Goal: Information Seeking & Learning: Learn about a topic

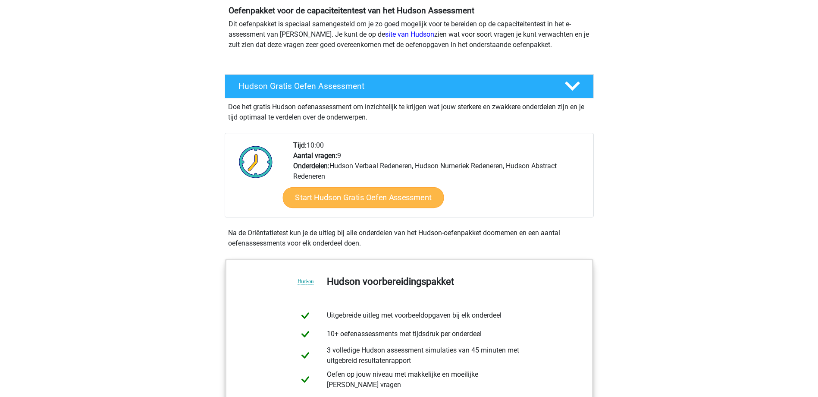
scroll to position [86, 0]
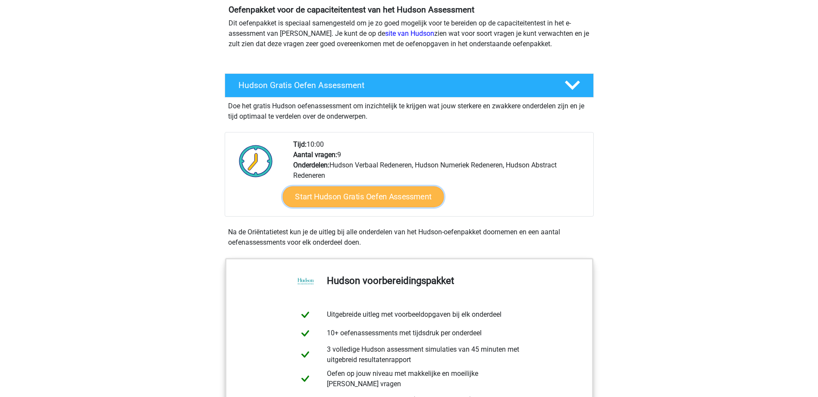
click at [334, 195] on link "Start Hudson Gratis Oefen Assessment" at bounding box center [362, 196] width 161 height 21
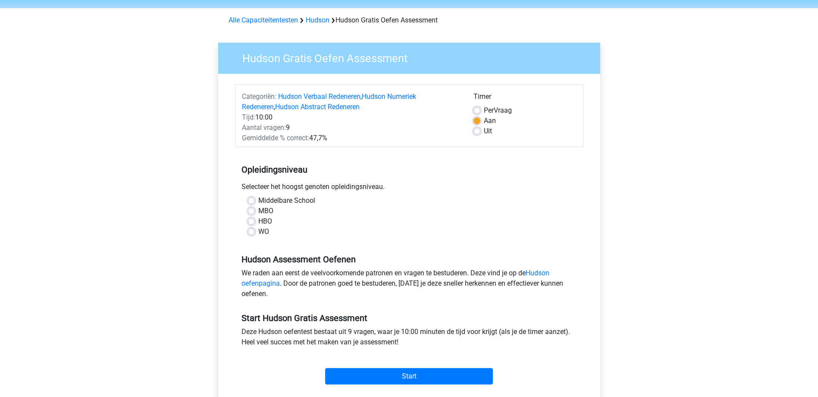
scroll to position [43, 0]
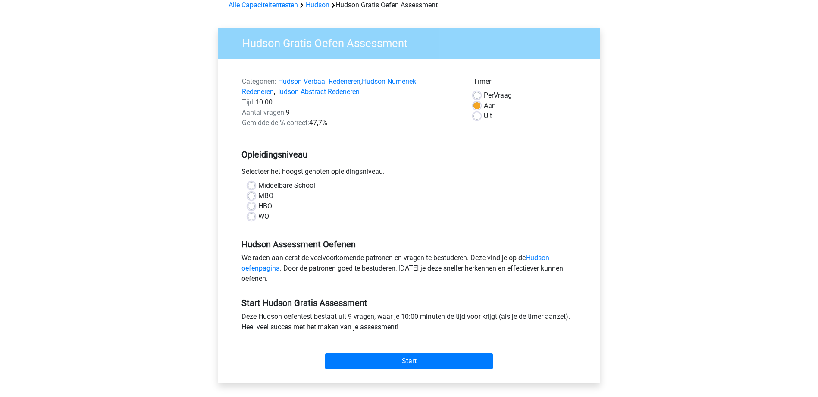
click at [258, 183] on label "Middelbare School" at bounding box center [286, 185] width 57 height 10
click at [254, 183] on input "Middelbare School" at bounding box center [251, 184] width 7 height 9
radio input "true"
click at [258, 196] on label "MBO" at bounding box center [265, 196] width 15 height 10
click at [253, 196] on input "MBO" at bounding box center [251, 195] width 7 height 9
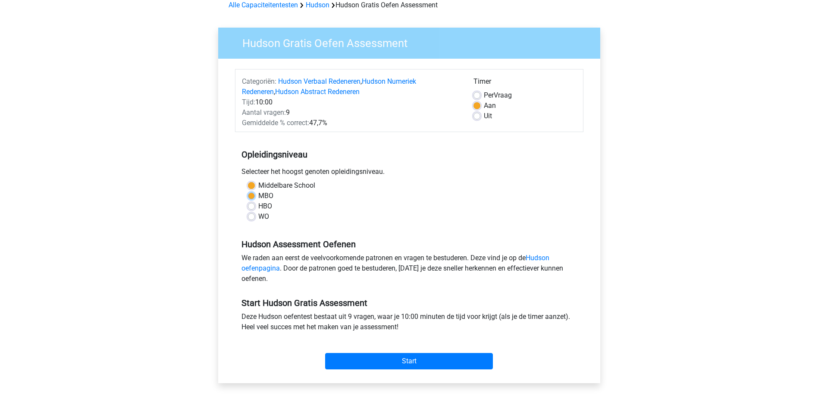
radio input "true"
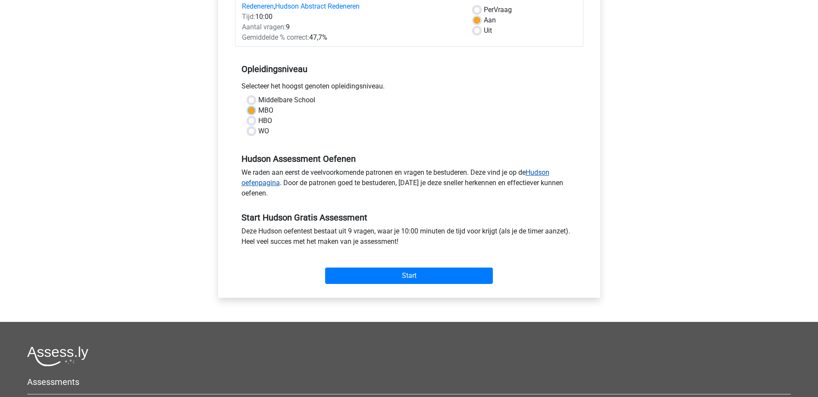
scroll to position [129, 0]
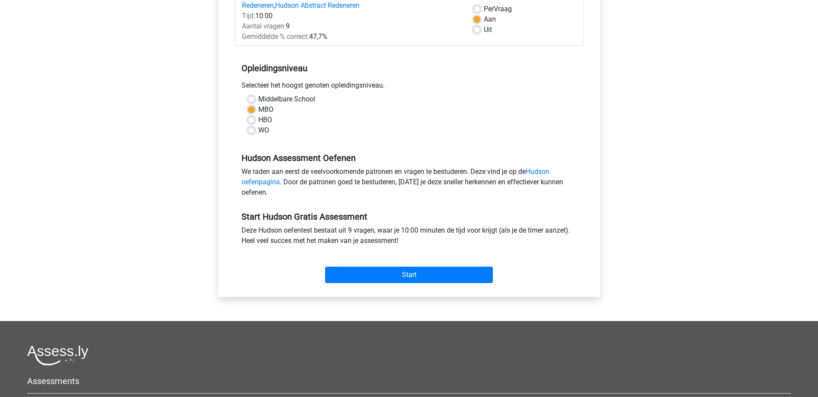
click at [258, 97] on label "Middelbare School" at bounding box center [286, 99] width 57 height 10
click at [254, 97] on input "Middelbare School" at bounding box center [251, 98] width 7 height 9
radio input "true"
drag, startPoint x: 384, startPoint y: 85, endPoint x: 227, endPoint y: 84, distance: 157.4
click at [227, 84] on div "Categoriën: Hudson Verbaal Redeneren , Hudson Numeriek Redeneren , Hudson Abstr…" at bounding box center [409, 134] width 369 height 324
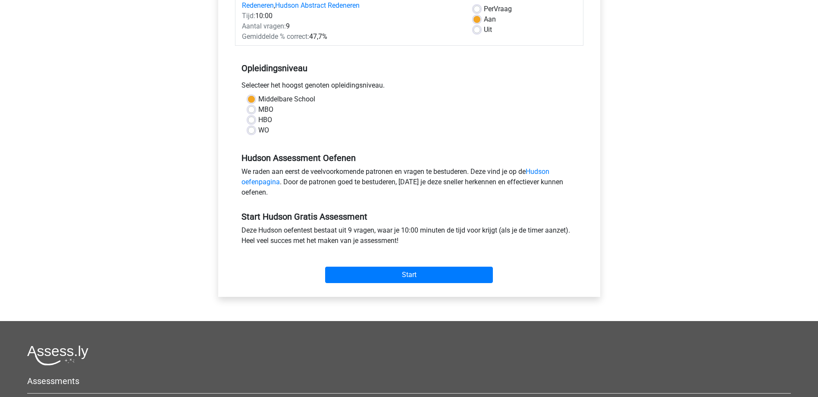
drag, startPoint x: 227, startPoint y: 84, endPoint x: 259, endPoint y: 81, distance: 32.1
copy div "Selecteer het hoogst genoten opleidingsniveau"
click at [258, 120] on label "HBO" at bounding box center [265, 120] width 14 height 10
click at [253, 120] on input "HBO" at bounding box center [251, 119] width 7 height 9
radio input "true"
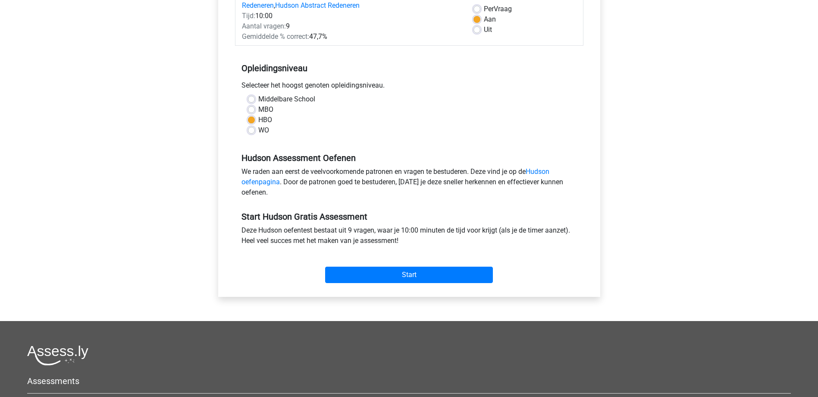
click at [258, 110] on label "MBO" at bounding box center [265, 109] width 15 height 10
click at [251, 110] on input "MBO" at bounding box center [251, 108] width 7 height 9
radio input "true"
click at [422, 279] on input "Start" at bounding box center [409, 274] width 168 height 16
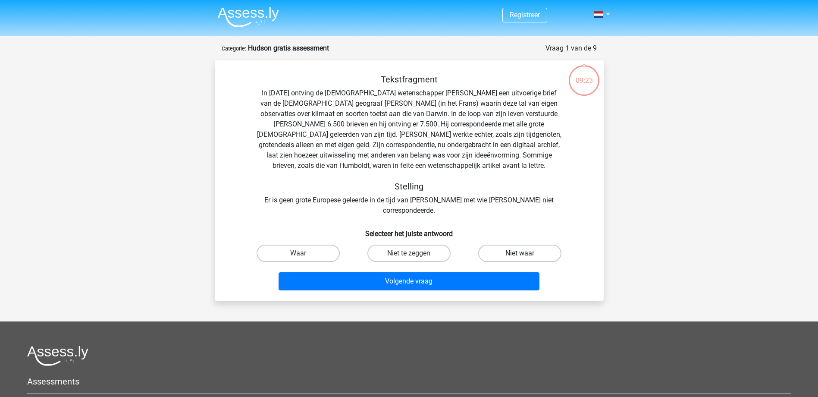
click at [518, 245] on label "Niet waar" at bounding box center [519, 253] width 83 height 17
click at [520, 253] on input "Niet waar" at bounding box center [523, 256] width 6 height 6
radio input "true"
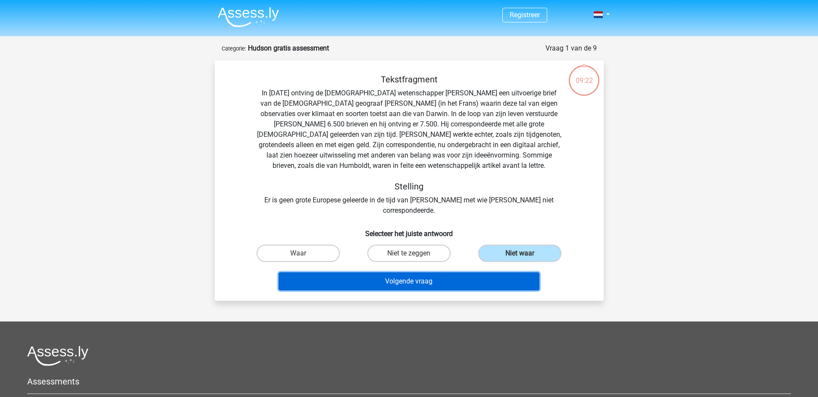
click at [471, 272] on button "Volgende vraag" at bounding box center [409, 281] width 261 height 18
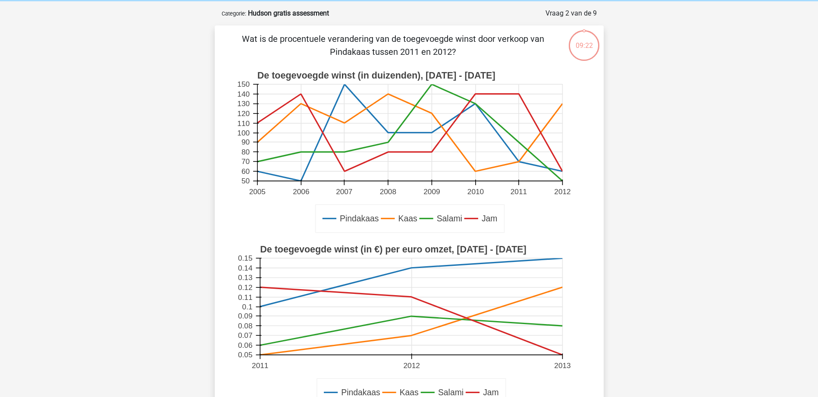
scroll to position [43, 0]
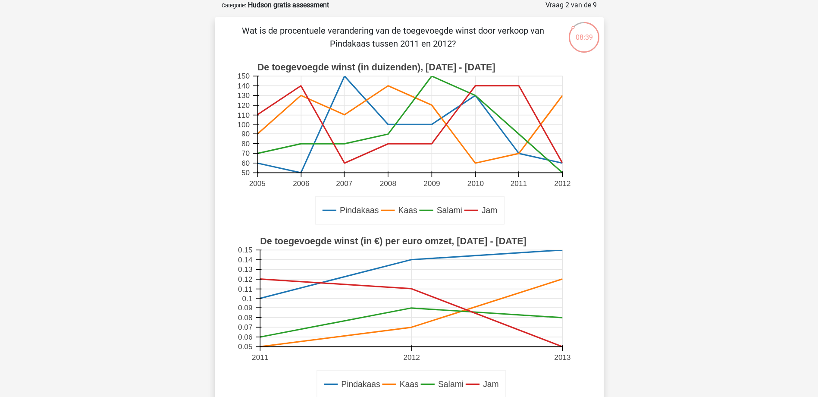
click at [517, 154] on icon at bounding box center [409, 124] width 305 height 77
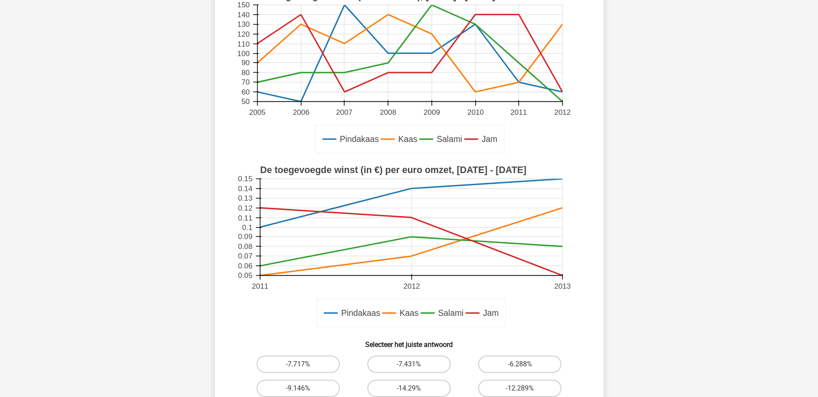
scroll to position [129, 0]
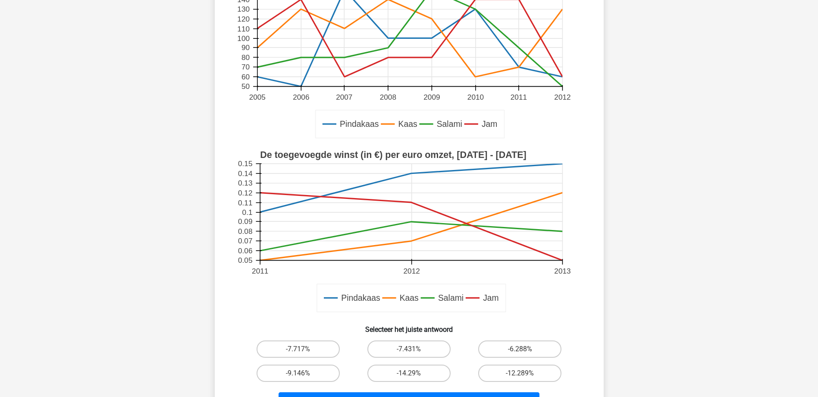
click at [519, 87] on icon at bounding box center [409, 87] width 305 height 0
click at [371, 125] on text "Pindakaas" at bounding box center [359, 123] width 39 height 9
click at [423, 371] on label "-14.29%" at bounding box center [408, 372] width 83 height 17
click at [414, 373] on input "-14.29%" at bounding box center [412, 376] width 6 height 6
radio input "true"
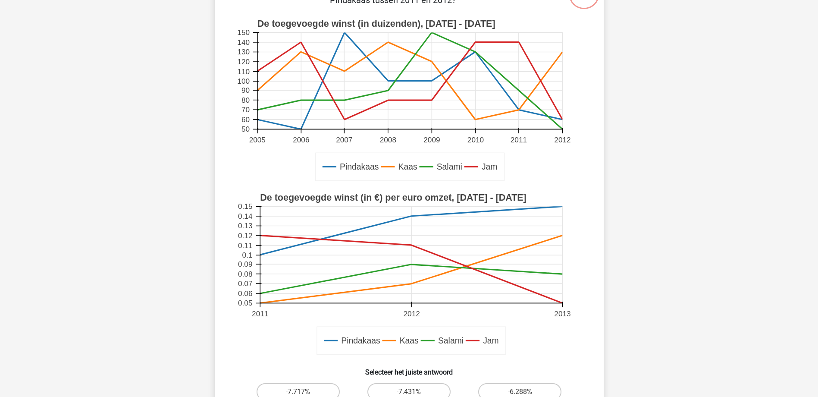
scroll to position [86, 0]
click at [243, 108] on text "70" at bounding box center [245, 110] width 8 height 9
click at [518, 109] on icon at bounding box center [409, 81] width 305 height 97
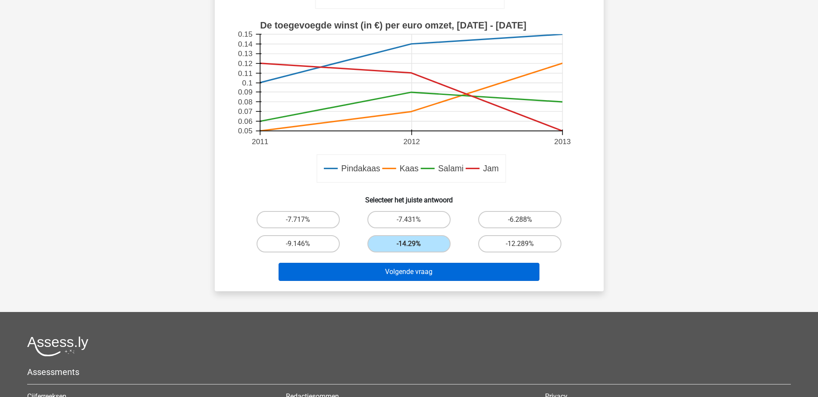
scroll to position [302, 0]
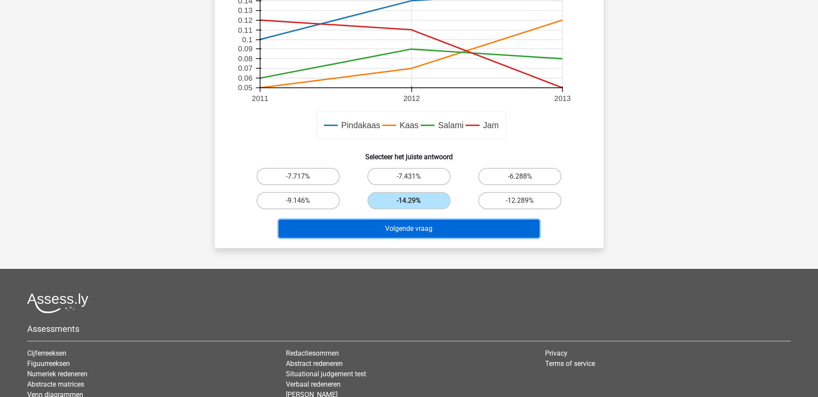
click at [398, 232] on button "Volgende vraag" at bounding box center [409, 228] width 261 height 18
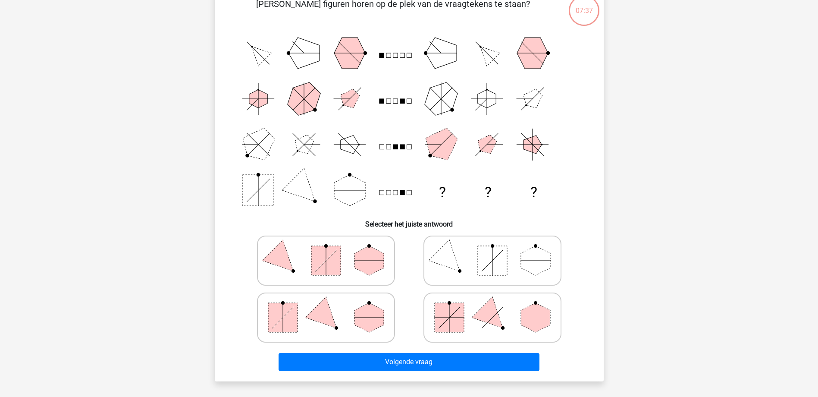
scroll to position [43, 0]
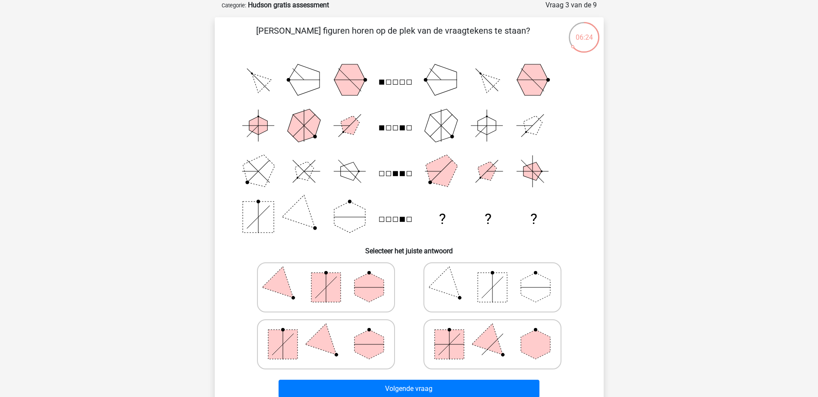
click at [357, 345] on polygon at bounding box center [368, 343] width 29 height 29
click at [332, 333] on input "radio" at bounding box center [329, 331] width 6 height 6
radio input "true"
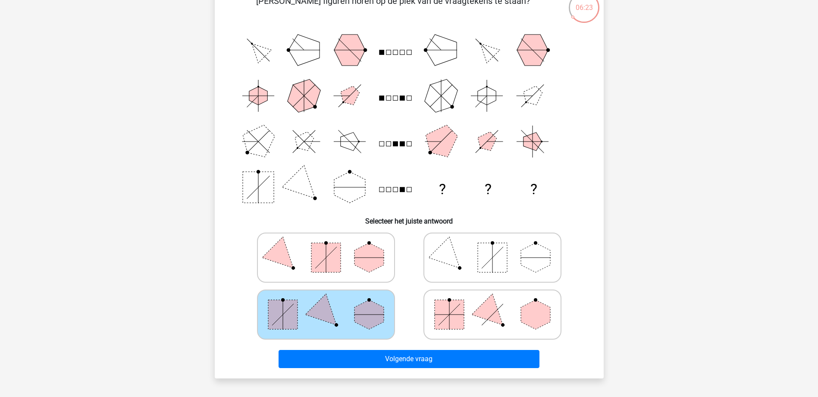
scroll to position [129, 0]
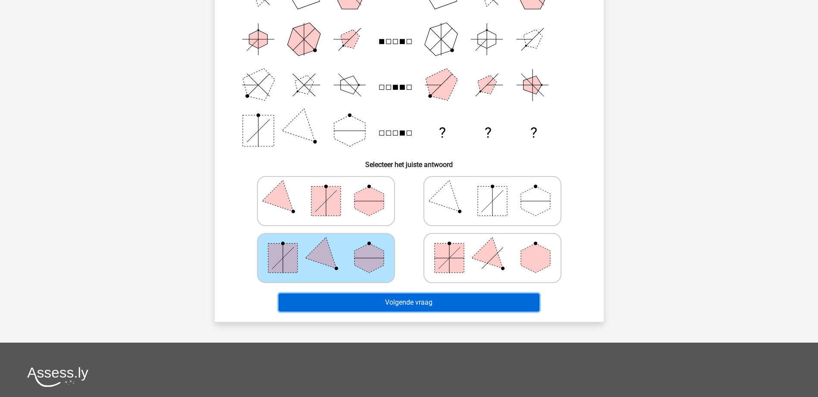
click at [470, 297] on button "Volgende vraag" at bounding box center [409, 302] width 261 height 18
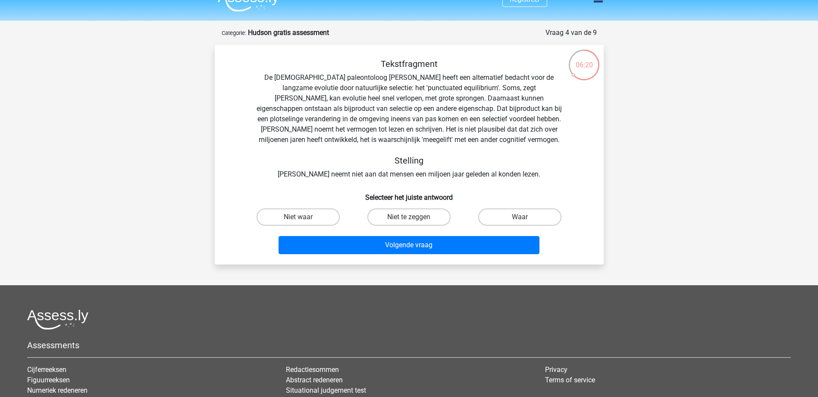
scroll to position [0, 0]
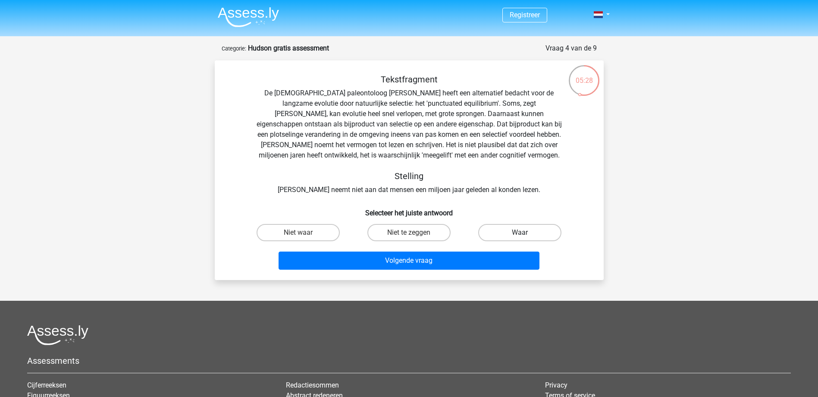
click at [519, 230] on label "Waar" at bounding box center [519, 232] width 83 height 17
click at [520, 232] on input "Waar" at bounding box center [523, 235] width 6 height 6
radio input "true"
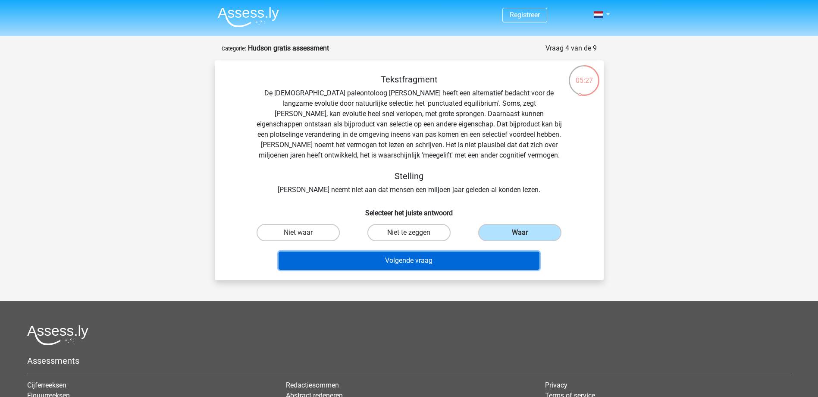
click at [492, 262] on button "Volgende vraag" at bounding box center [409, 260] width 261 height 18
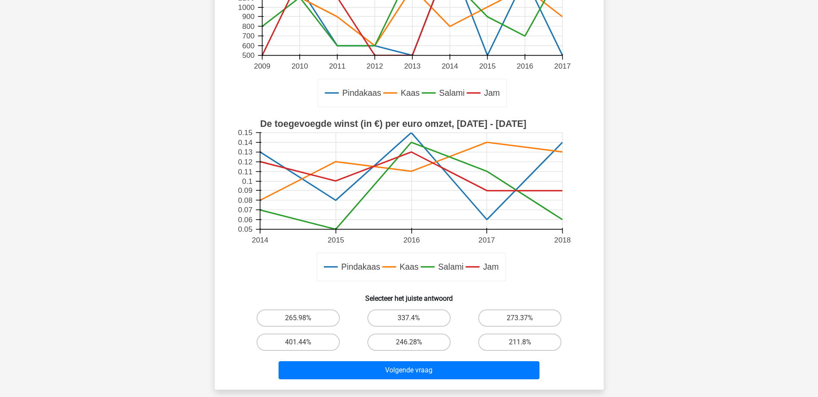
scroll to position [216, 0]
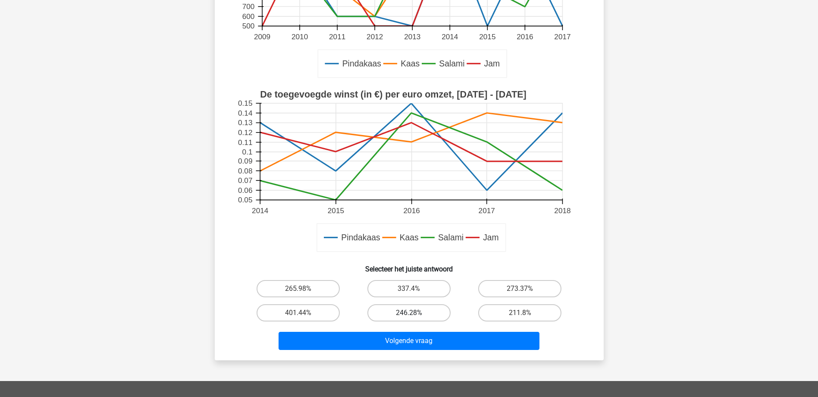
click at [416, 314] on label "246.28%" at bounding box center [408, 312] width 83 height 17
click at [414, 314] on input "246.28%" at bounding box center [412, 316] width 6 height 6
radio input "true"
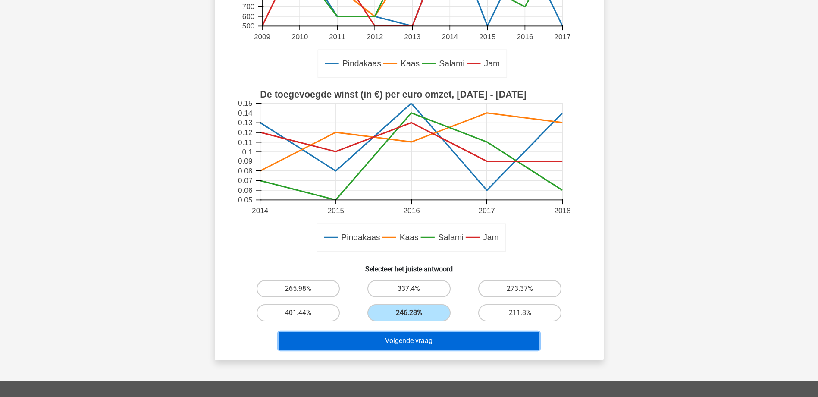
click at [433, 338] on button "Volgende vraag" at bounding box center [409, 341] width 261 height 18
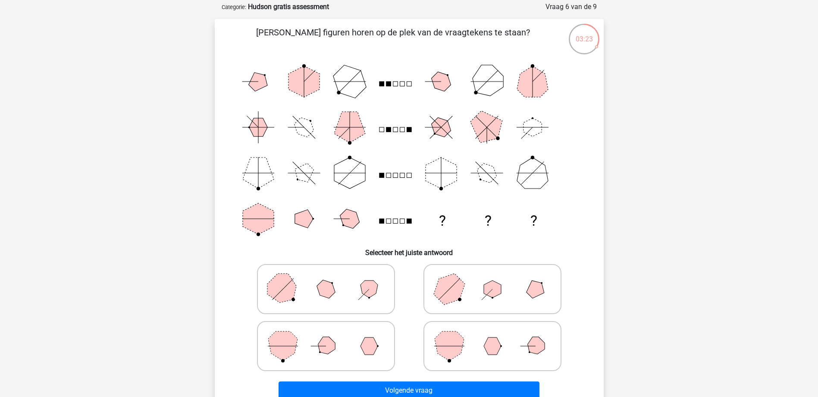
scroll to position [43, 0]
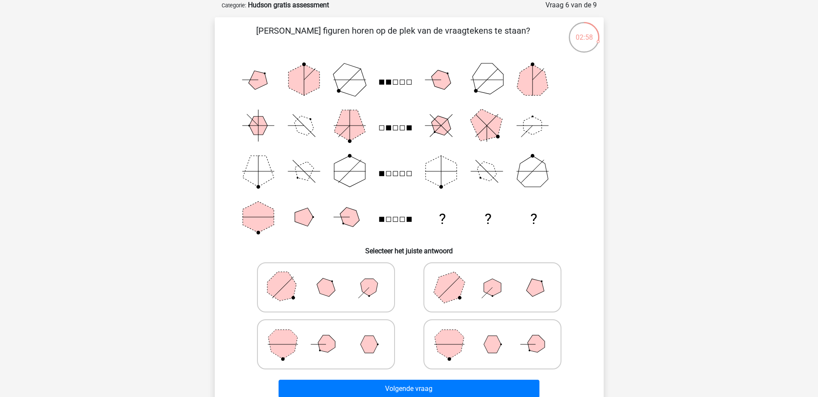
click at [448, 284] on polygon at bounding box center [448, 286] width 41 height 41
click at [492, 276] on input "radio" at bounding box center [495, 274] width 6 height 6
radio input "true"
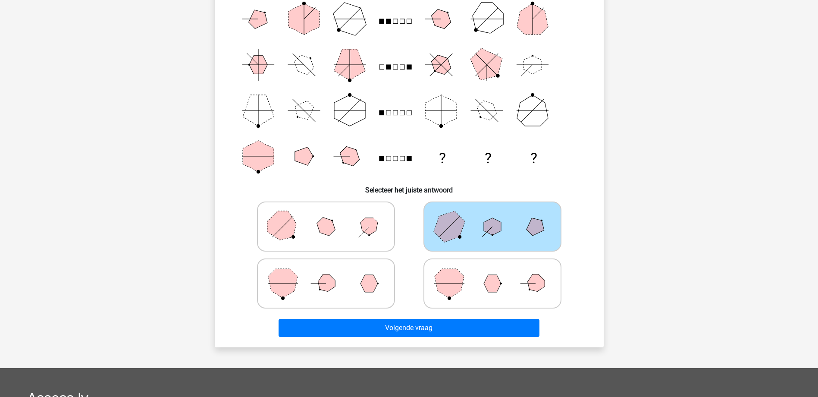
scroll to position [172, 0]
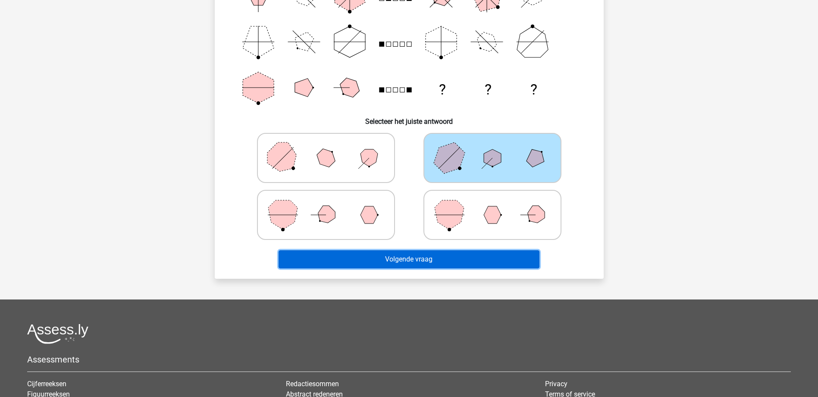
click at [393, 261] on button "Volgende vraag" at bounding box center [409, 259] width 261 height 18
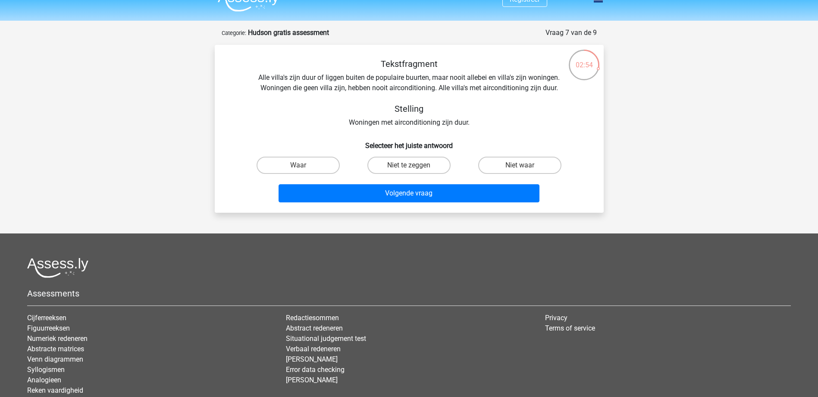
scroll to position [0, 0]
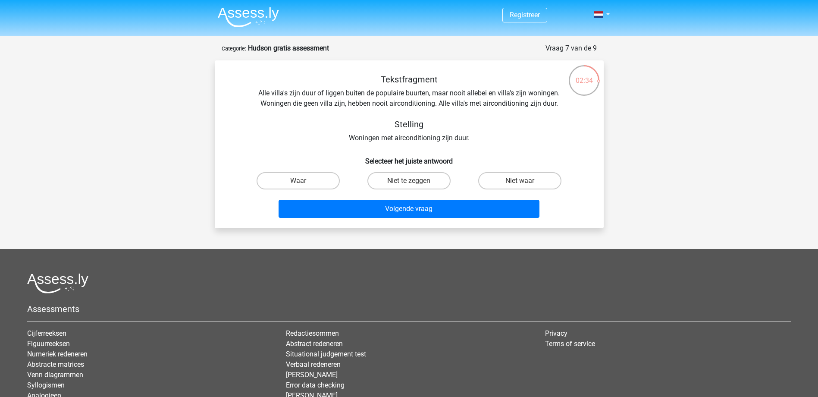
click at [300, 183] on input "Waar" at bounding box center [301, 184] width 6 height 6
radio input "true"
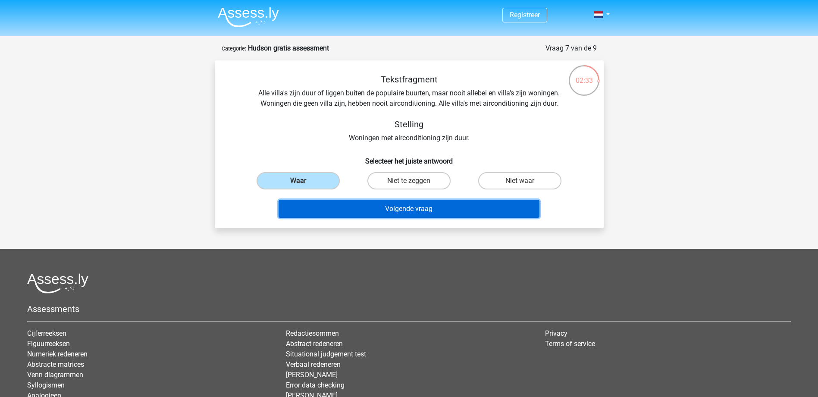
click at [336, 210] on button "Volgende vraag" at bounding box center [409, 209] width 261 height 18
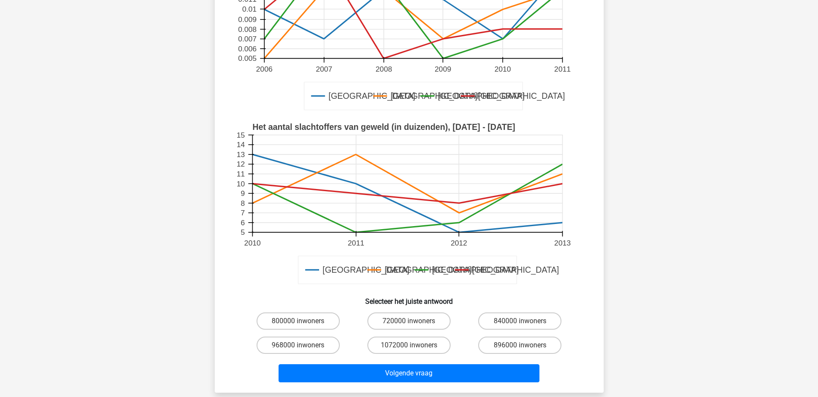
scroll to position [172, 0]
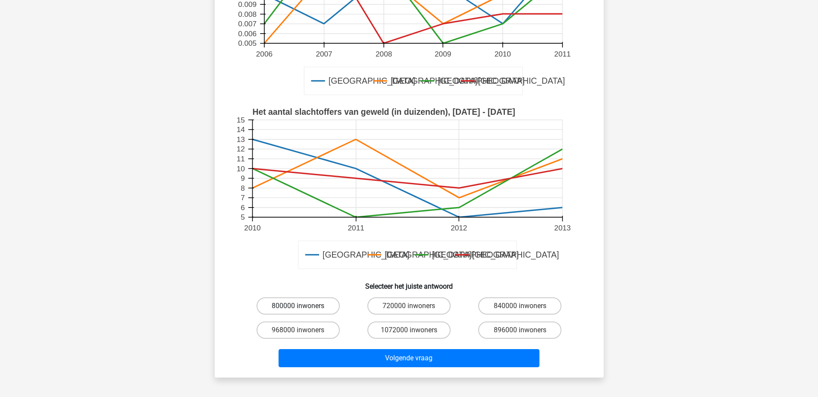
click at [295, 306] on label "800000 inwoners" at bounding box center [298, 305] width 83 height 17
click at [298, 306] on input "800000 inwoners" at bounding box center [301, 309] width 6 height 6
radio input "true"
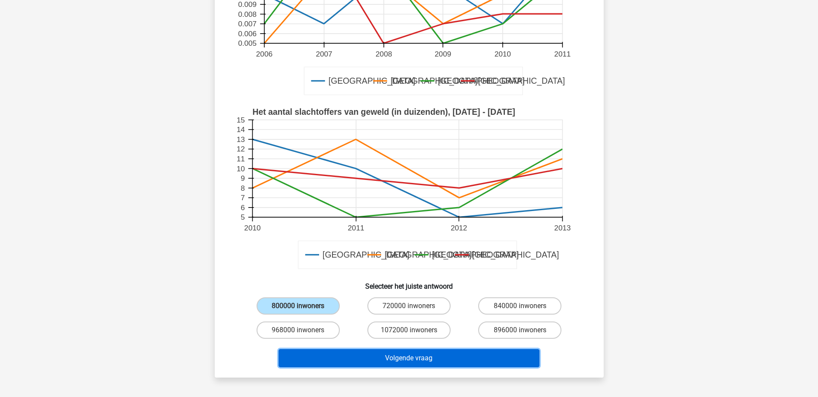
click at [423, 364] on button "Volgende vraag" at bounding box center [409, 358] width 261 height 18
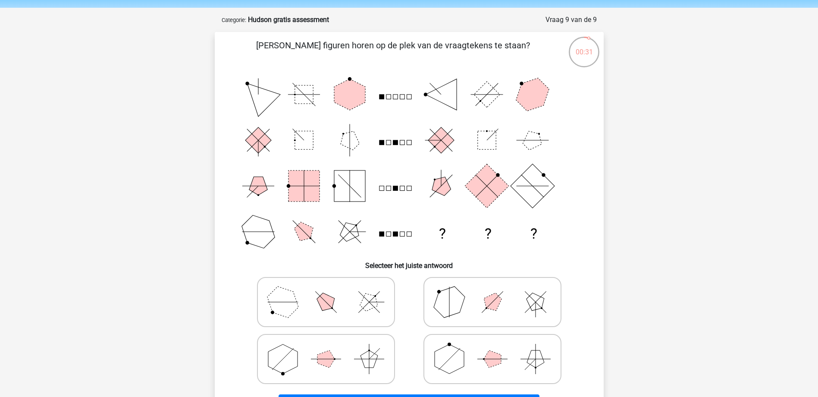
scroll to position [43, 0]
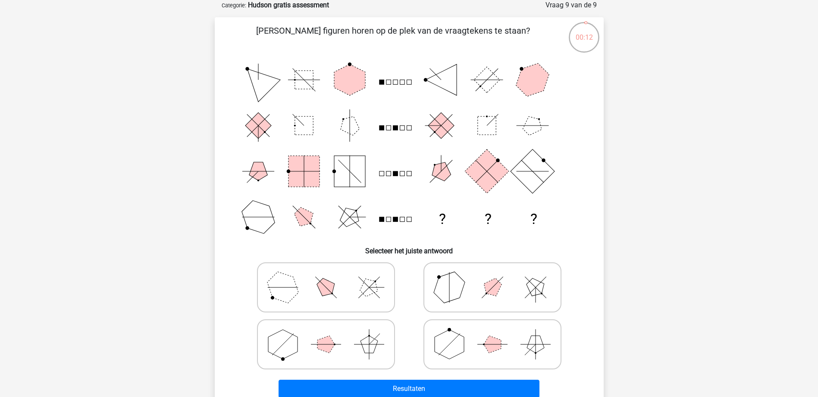
click at [456, 348] on polygon at bounding box center [449, 343] width 29 height 29
click at [492, 333] on input "radio" at bounding box center [495, 331] width 6 height 6
radio input "true"
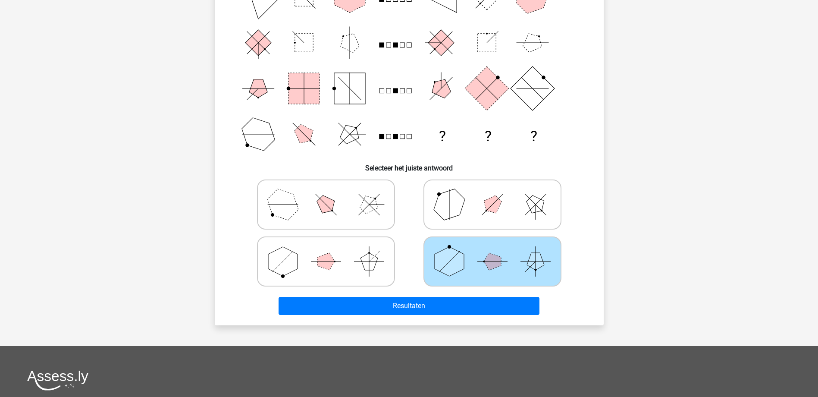
scroll to position [129, 0]
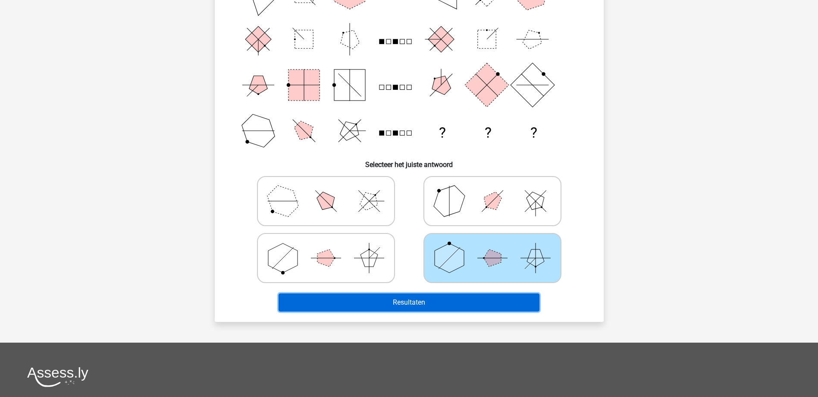
click at [445, 306] on button "Resultaten" at bounding box center [409, 302] width 261 height 18
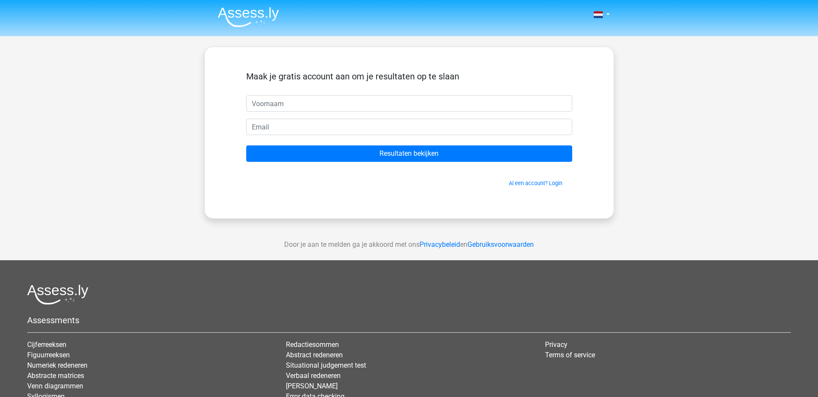
click at [320, 106] on input "text" at bounding box center [409, 103] width 326 height 16
type input "[PERSON_NAME]"
click at [305, 127] on input "email" at bounding box center [409, 127] width 326 height 16
type input "[PERSON_NAME][EMAIL_ADDRESS][DOMAIN_NAME]"
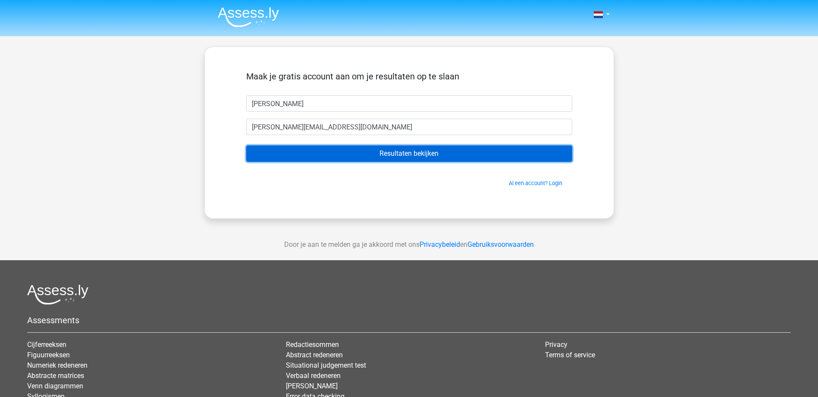
click at [371, 154] on input "Resultaten bekijken" at bounding box center [409, 153] width 326 height 16
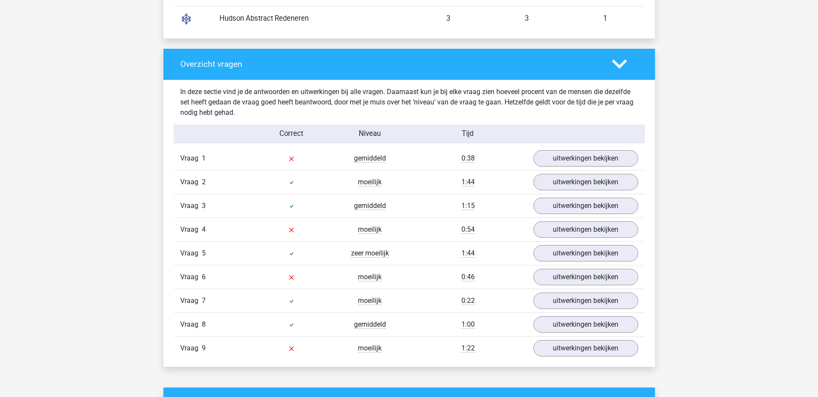
scroll to position [862, 0]
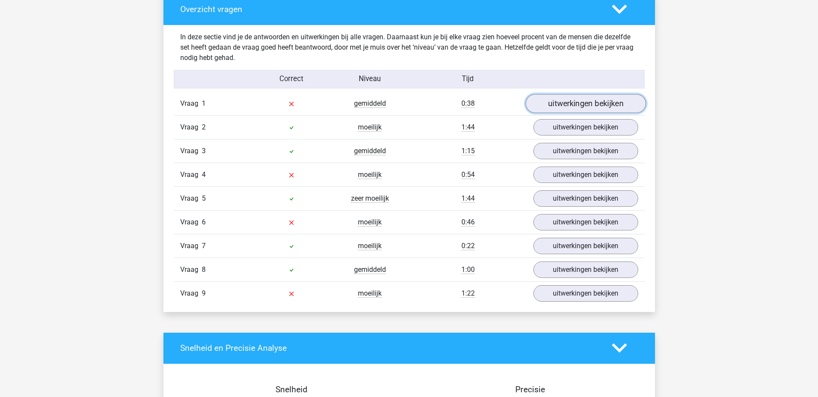
click at [571, 108] on link "uitwerkingen bekijken" at bounding box center [585, 103] width 120 height 19
